Goal: Find specific page/section: Find specific page/section

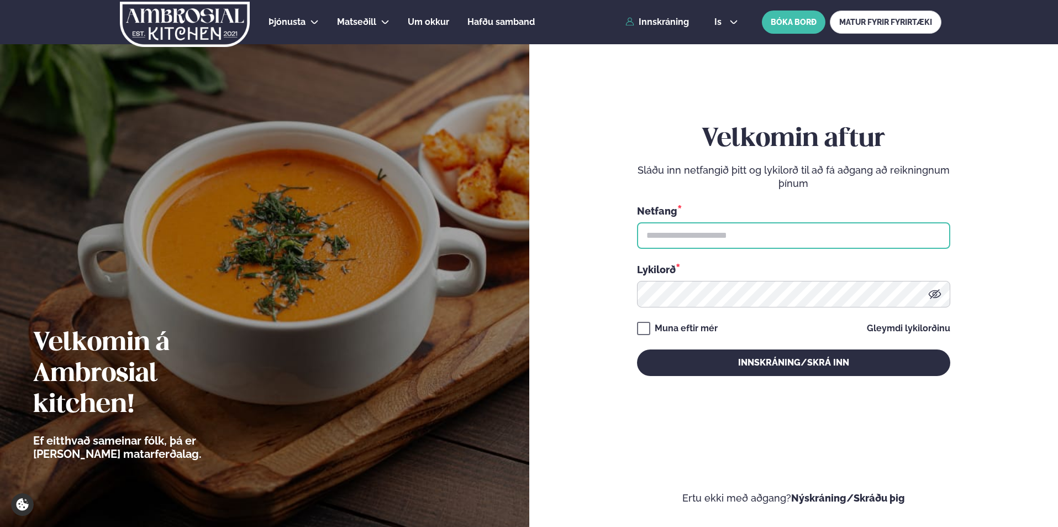
type input "**********"
click at [779, 376] on div "**********" at bounding box center [793, 249] width 313 height 465
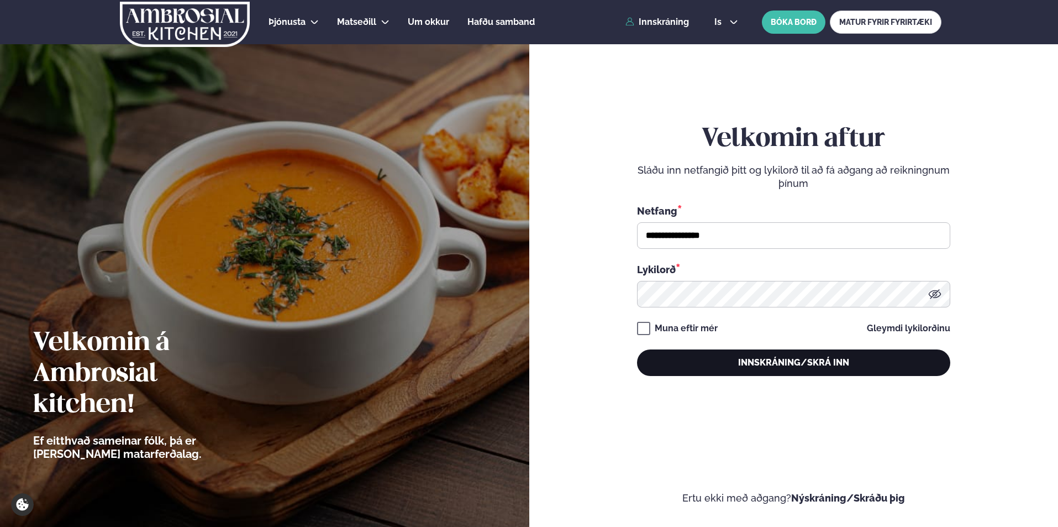
click at [773, 371] on button "Innskráning/Skrá inn" at bounding box center [793, 362] width 313 height 27
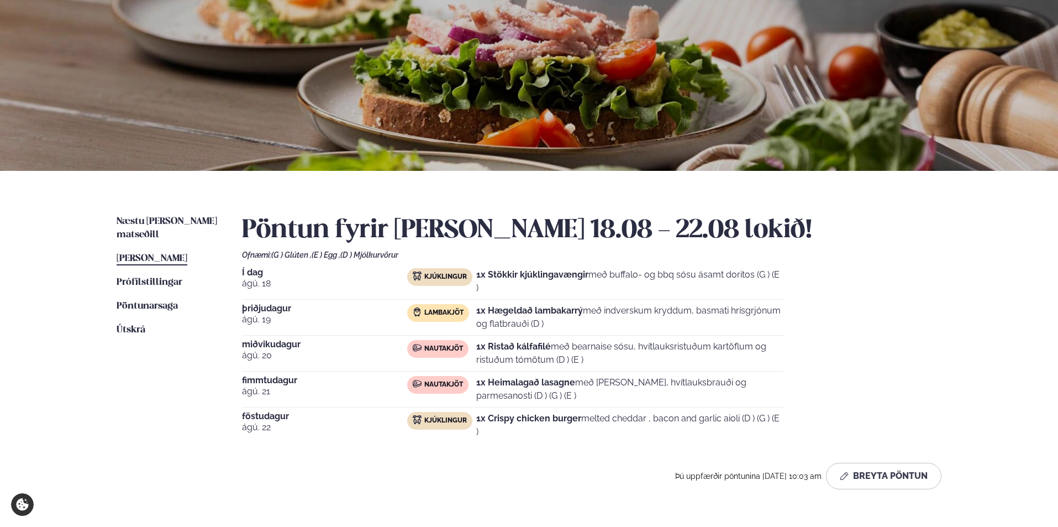
scroll to position [148, 0]
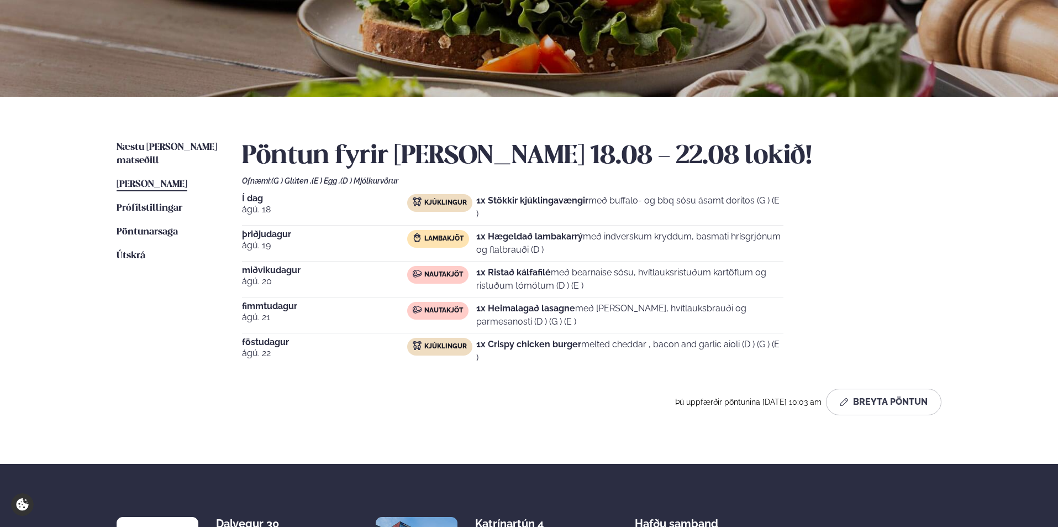
click at [140, 180] on span "[PERSON_NAME]" at bounding box center [152, 184] width 71 height 9
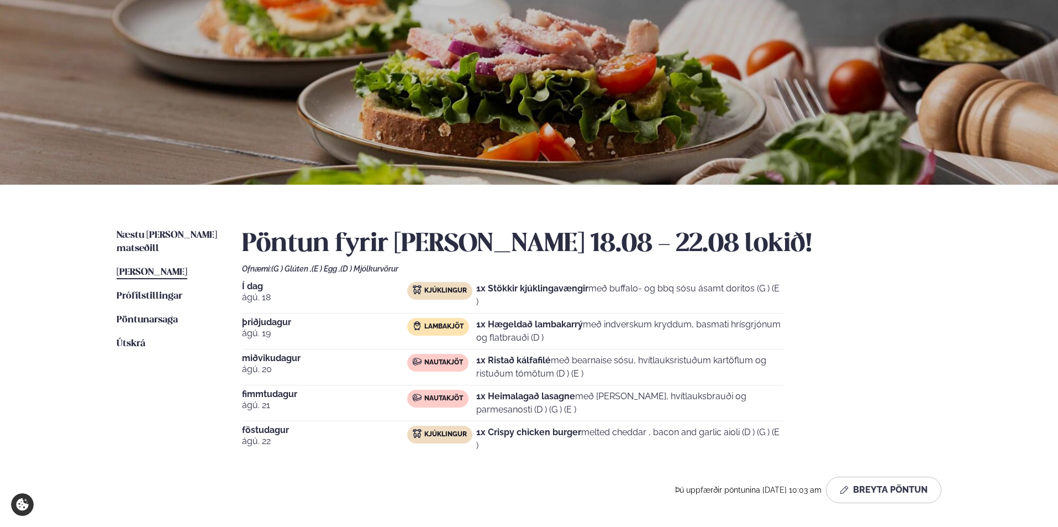
scroll to position [0, 0]
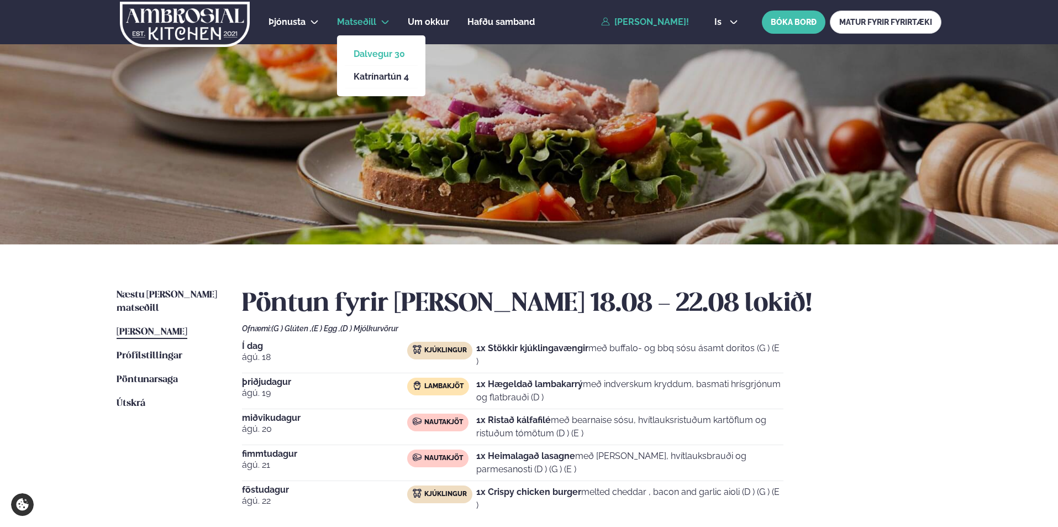
click at [374, 54] on link "Dalvegur 30" at bounding box center [381, 54] width 55 height 9
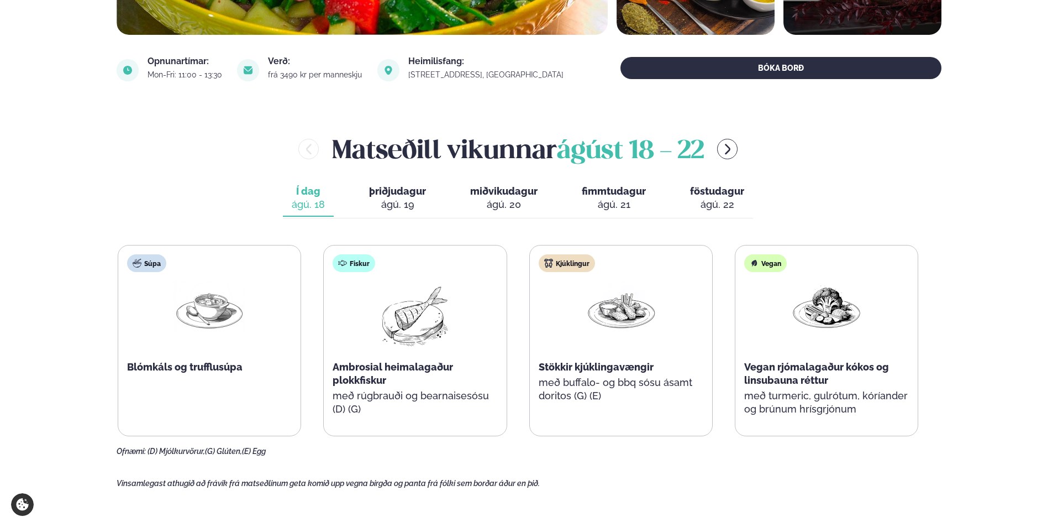
scroll to position [369, 0]
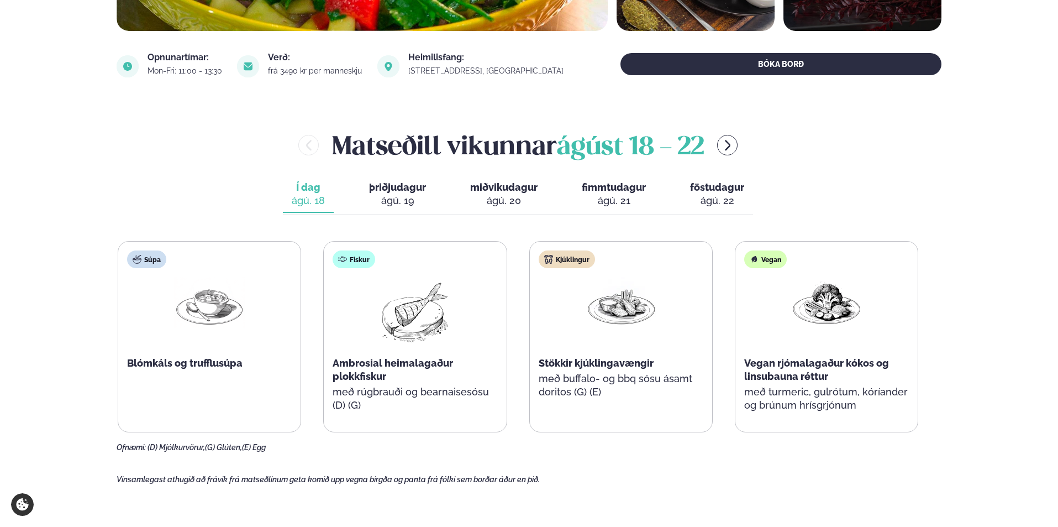
click at [410, 182] on span "þriðjudagur" at bounding box center [397, 187] width 57 height 12
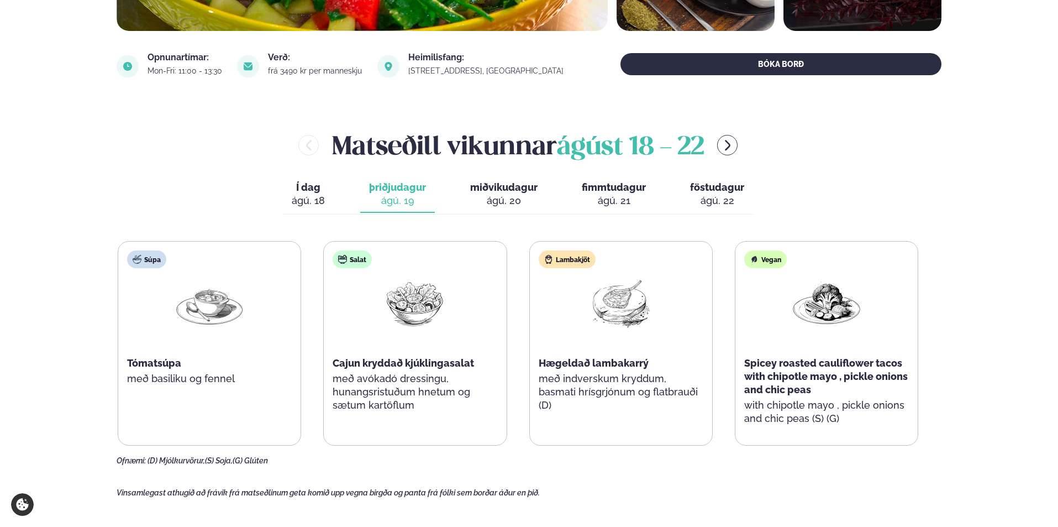
click at [491, 191] on span "miðvikudagur" at bounding box center [503, 187] width 67 height 12
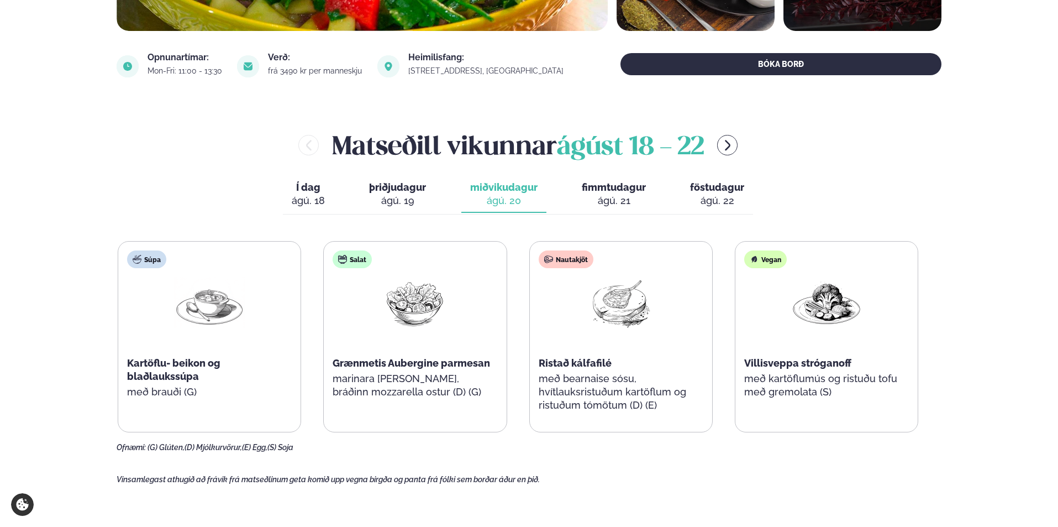
click at [385, 195] on div "ágú. 19" at bounding box center [397, 200] width 57 height 13
